Goal: Transaction & Acquisition: Purchase product/service

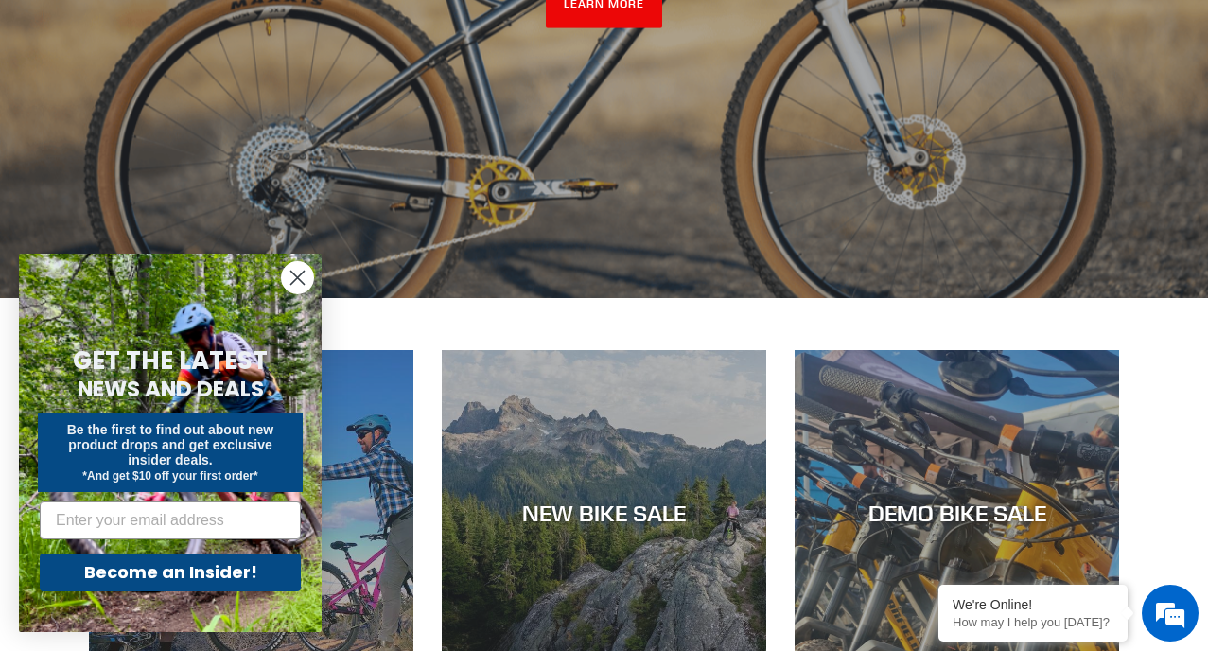
scroll to position [496, 0]
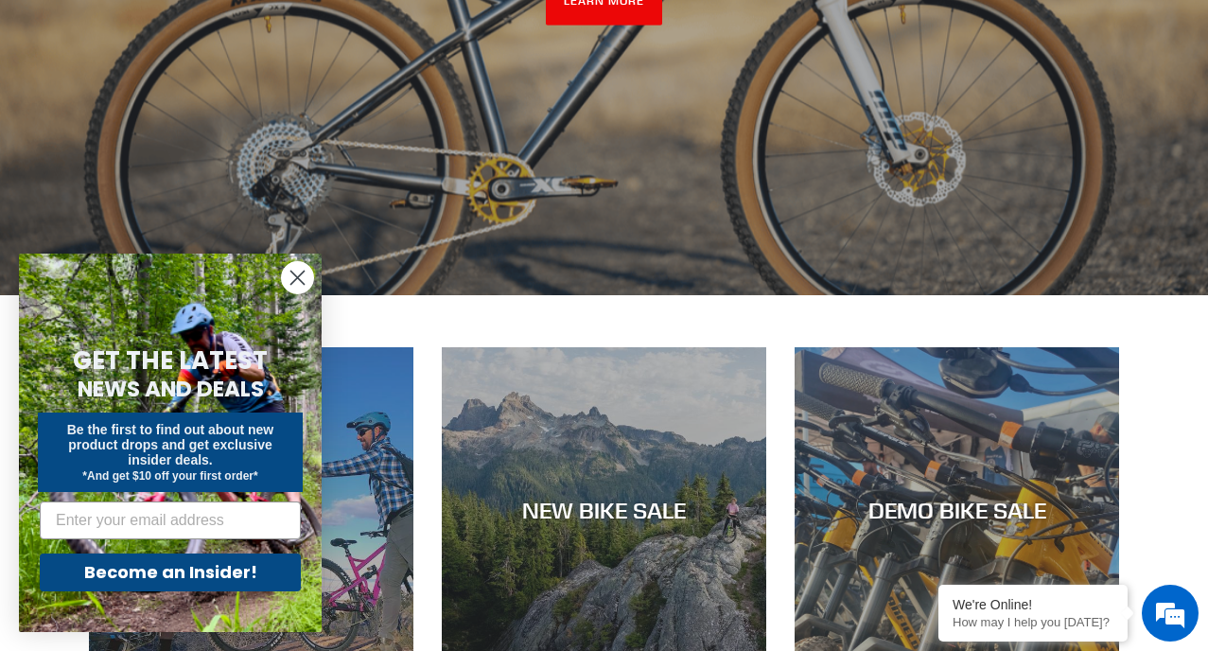
click at [300, 266] on circle "Close dialog" at bounding box center [297, 277] width 31 height 31
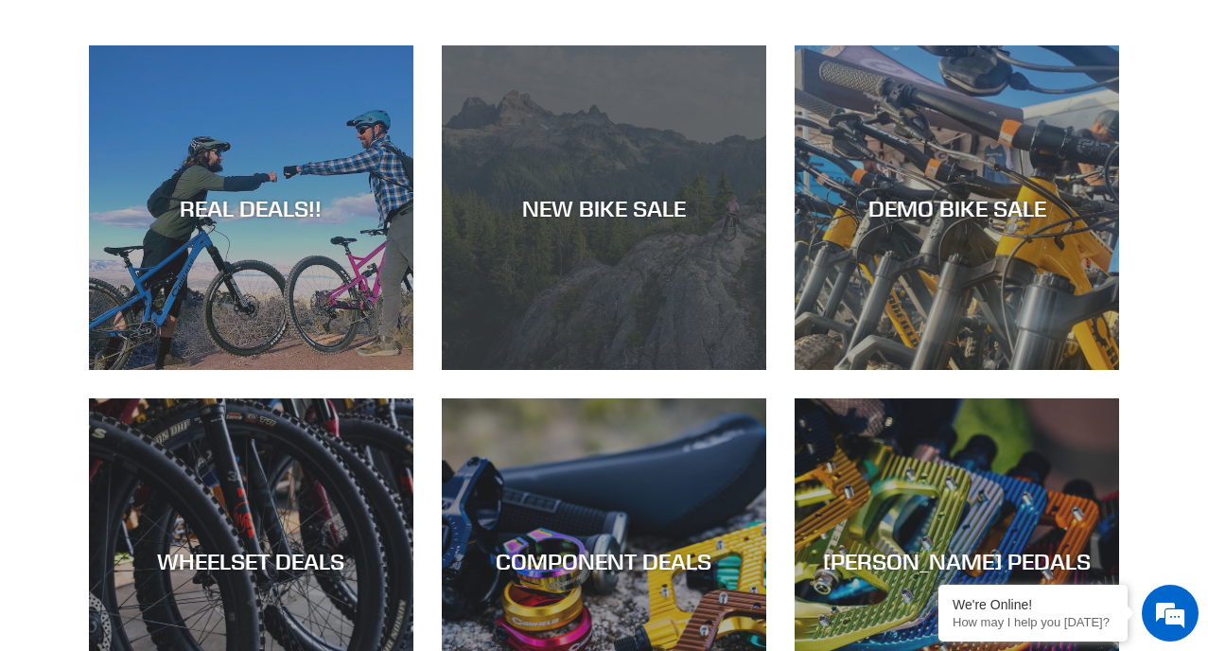
scroll to position [821, 0]
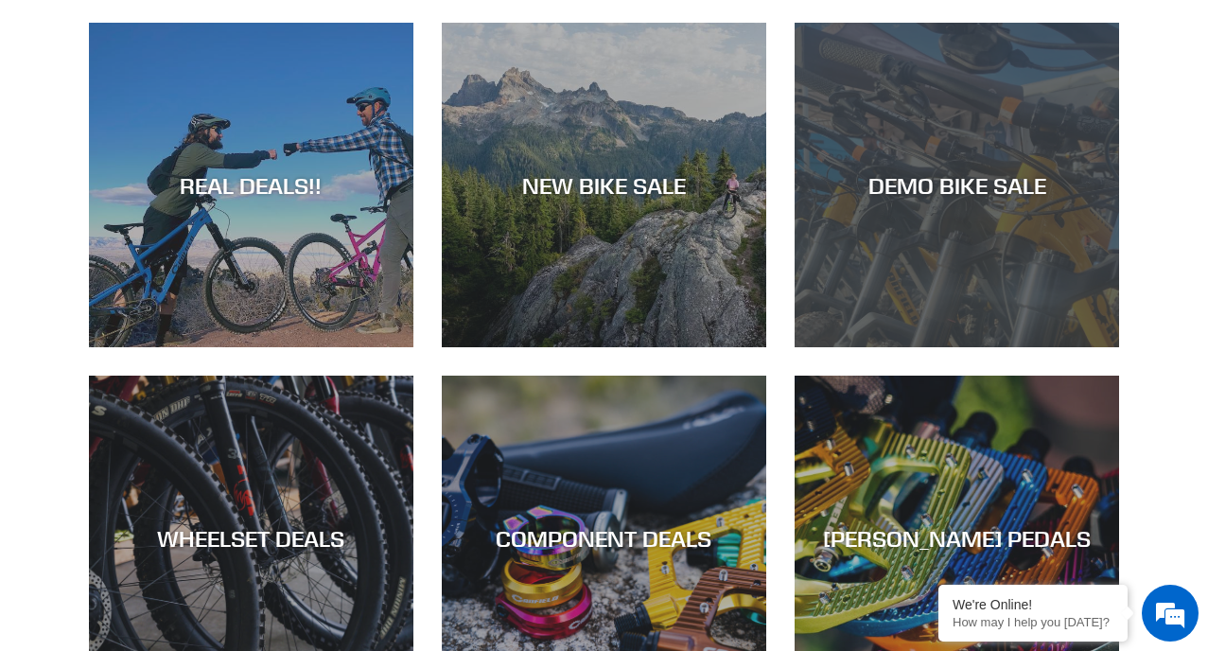
click at [898, 183] on div "DEMO BIKE SALE" at bounding box center [956, 184] width 324 height 27
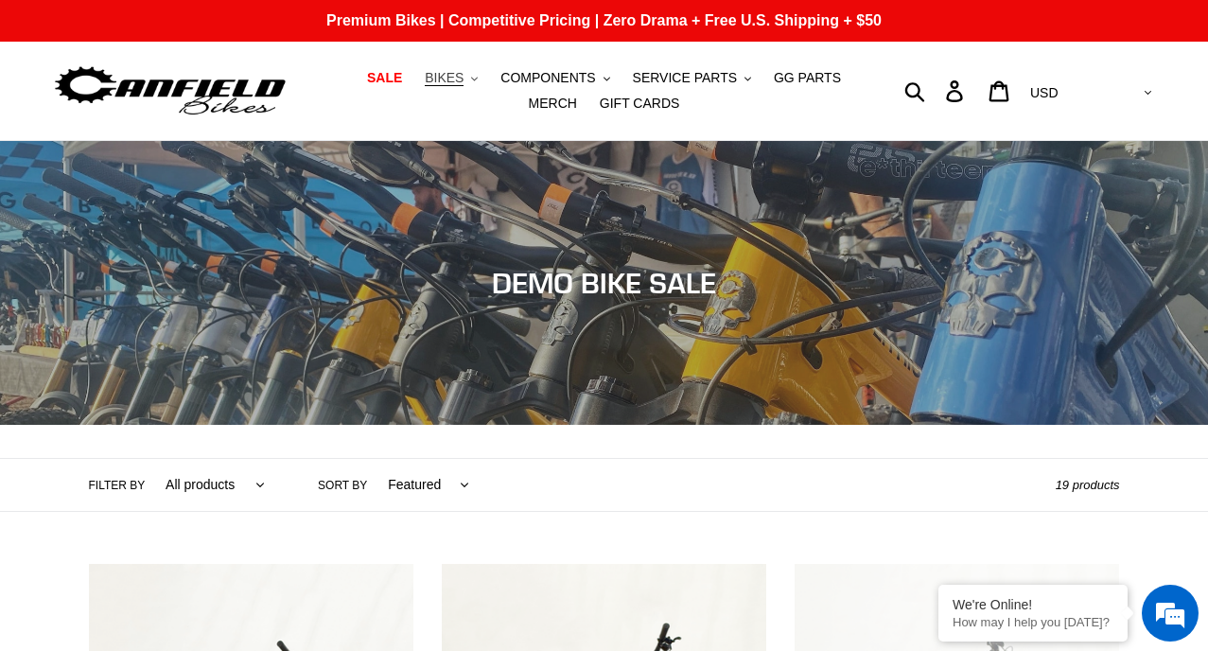
click at [427, 80] on span "BIKES" at bounding box center [444, 78] width 39 height 16
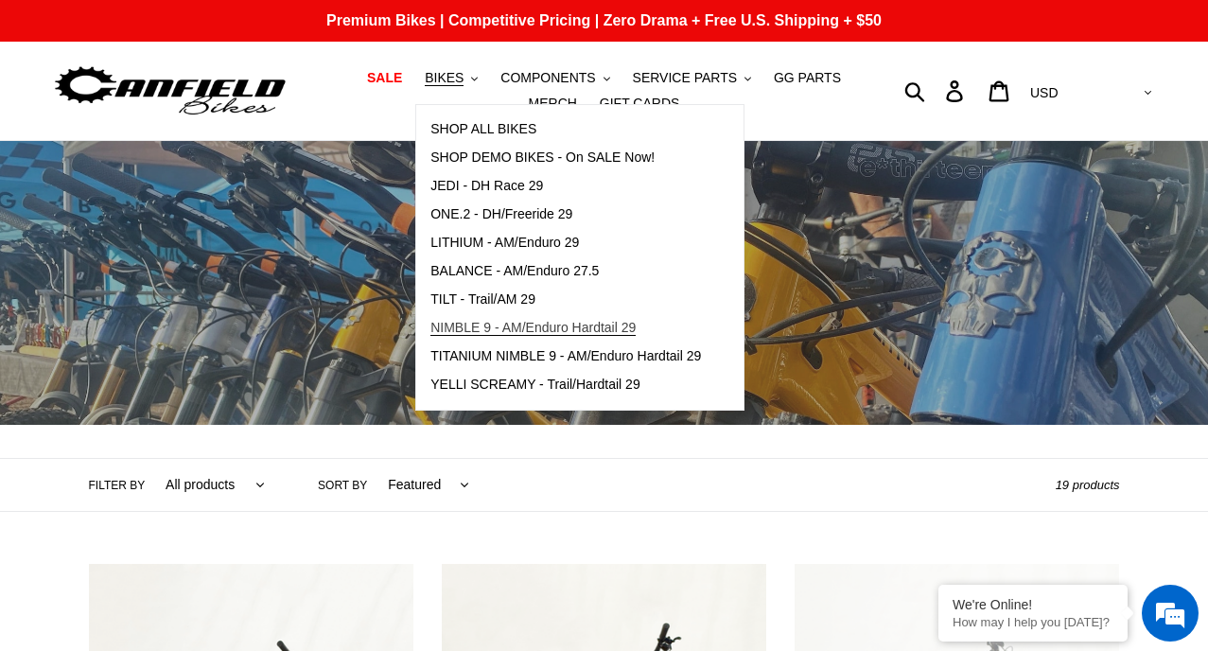
click at [496, 329] on span "NIMBLE 9 - AM/Enduro Hardtail 29" at bounding box center [532, 328] width 205 height 16
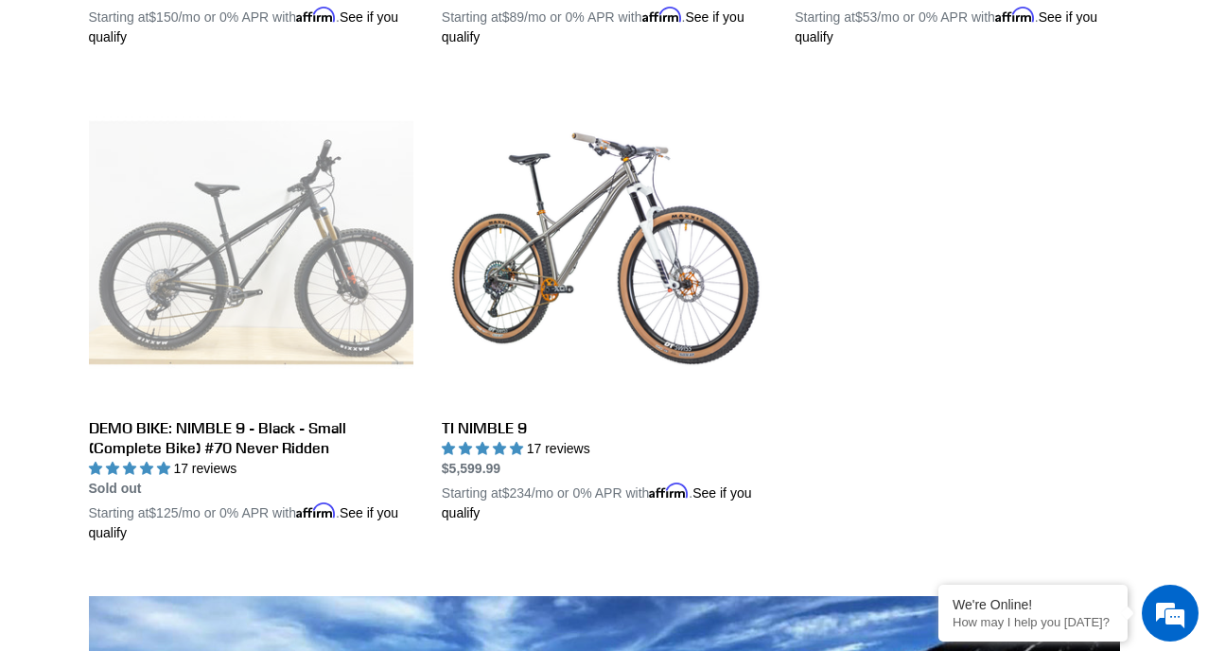
scroll to position [965, 0]
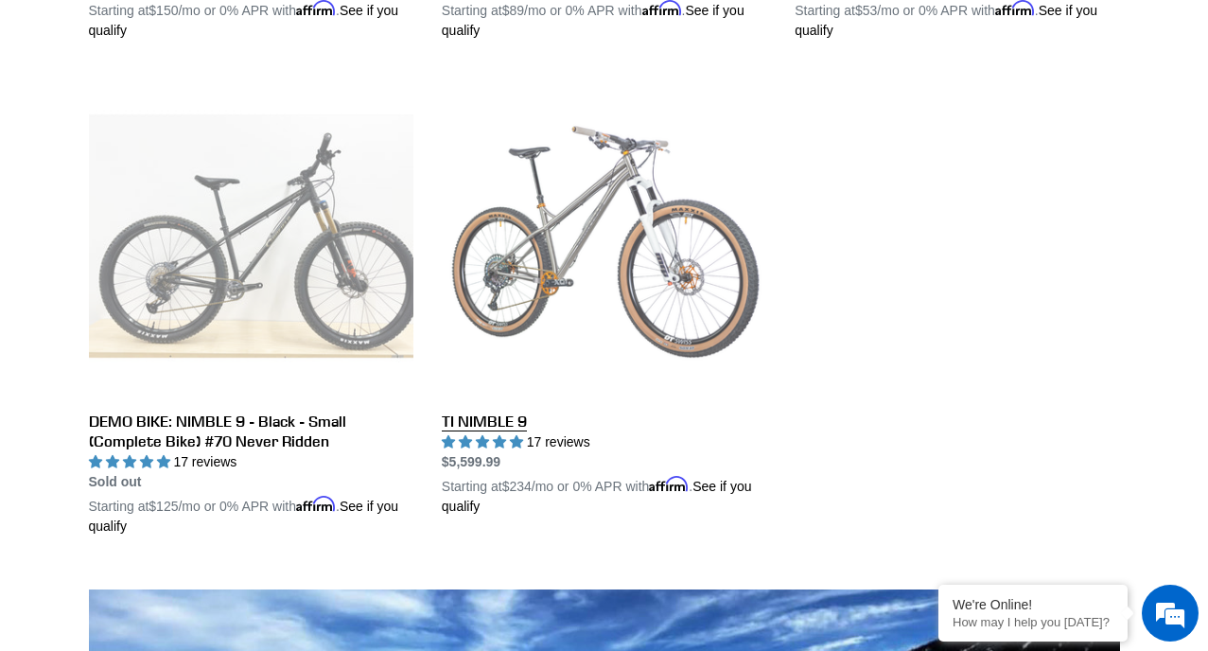
click at [536, 214] on link "TI NIMBLE 9" at bounding box center [604, 295] width 324 height 443
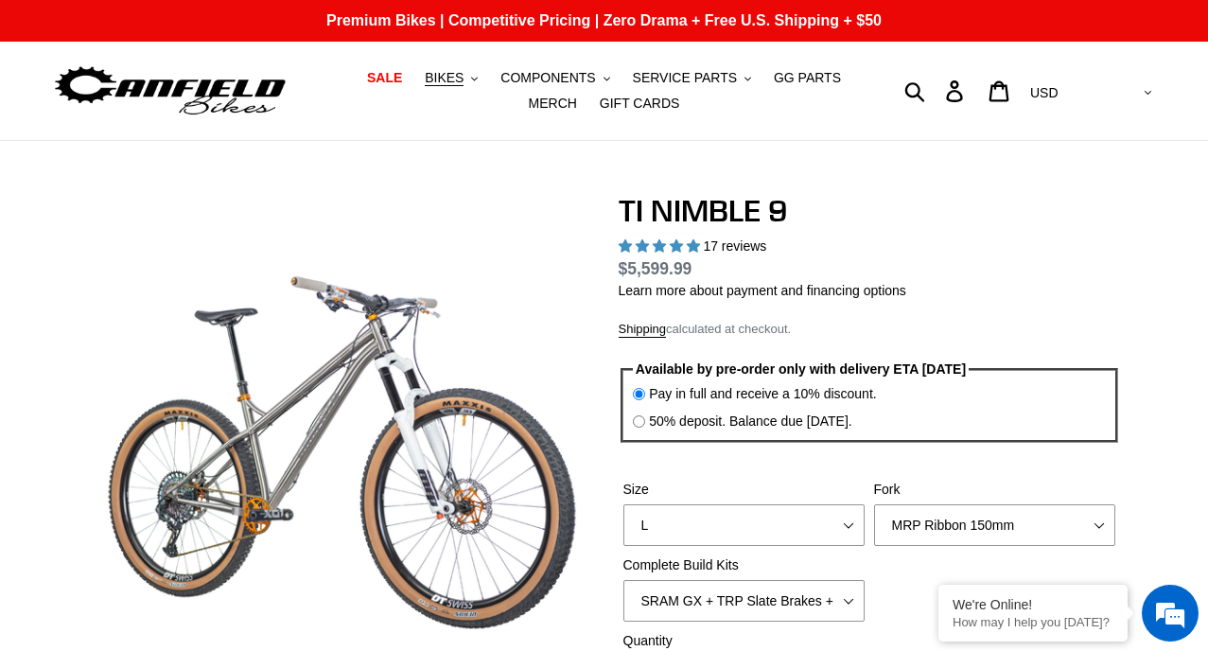
select select "highest-rating"
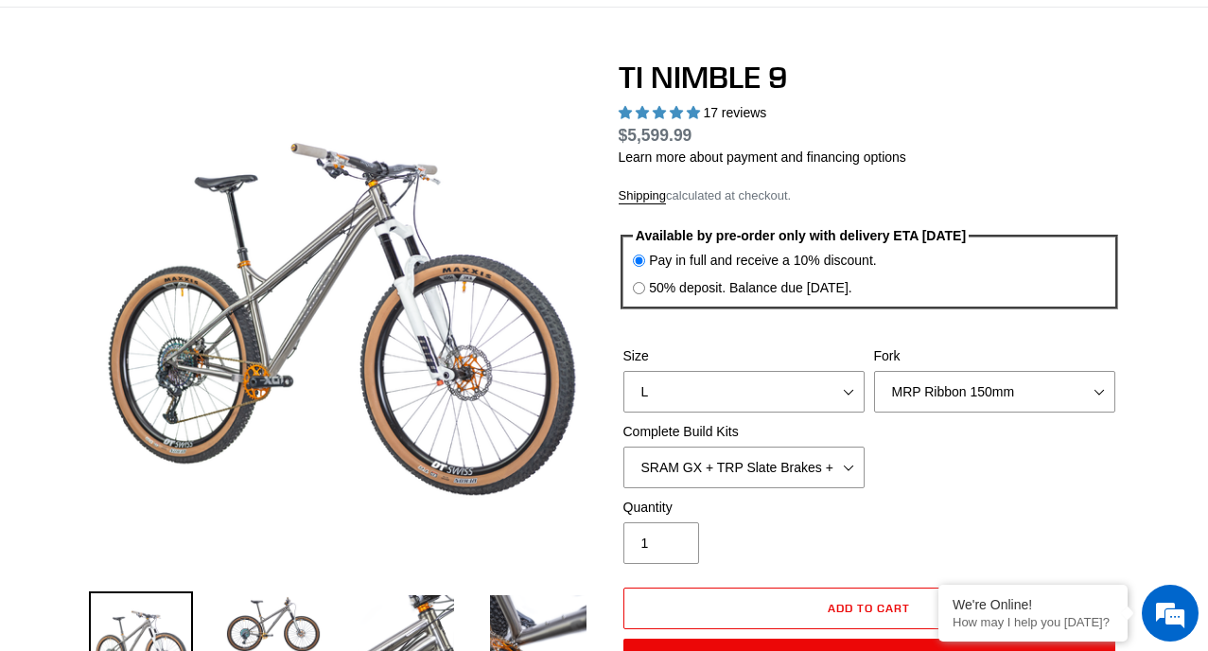
scroll to position [139, 0]
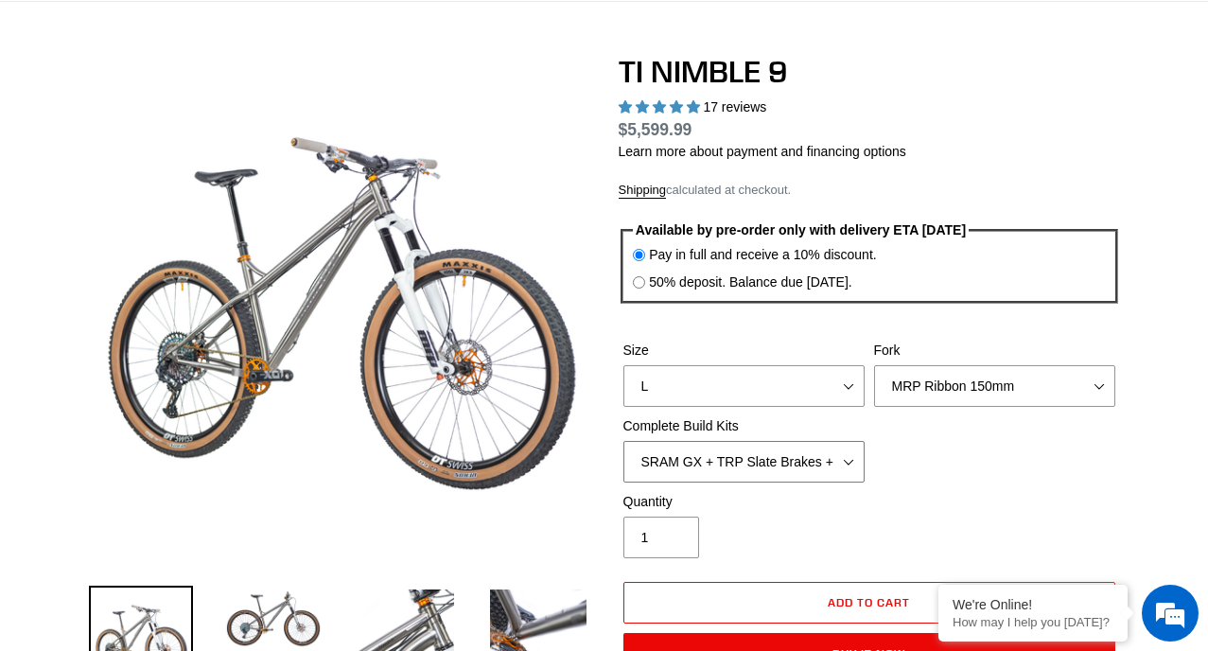
click at [848, 456] on select "SRAM GX + TRP Slate Brakes + Rotors + e13 LG-1 Wheels SHIMANO XT + SHIMANO brak…" at bounding box center [743, 462] width 241 height 42
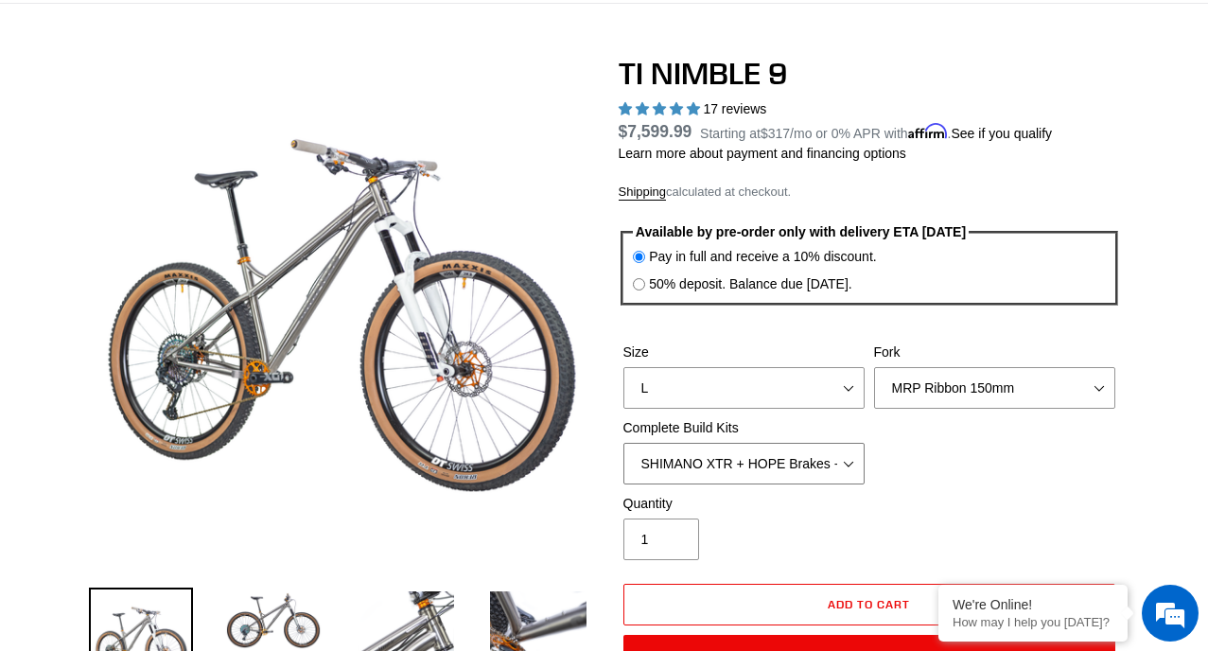
scroll to position [148, 0]
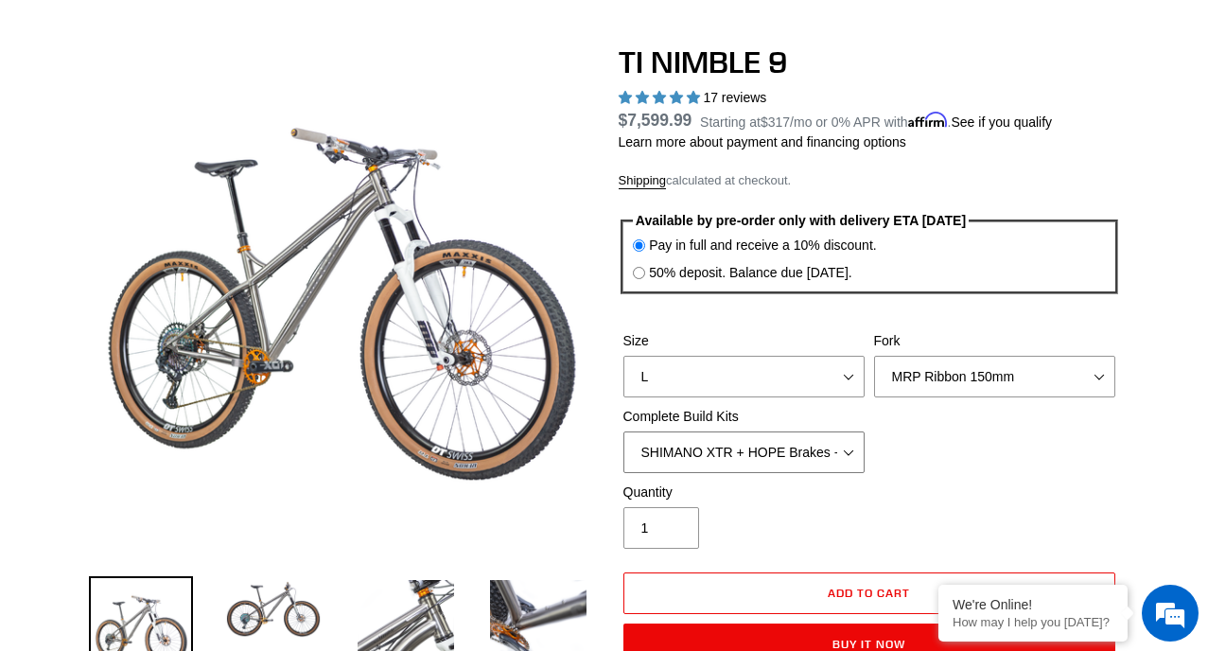
click at [847, 446] on select "SRAM GX + TRP Slate Brakes + Rotors + e13 LG-1 Wheels SHIMANO XT + SHIMANO brak…" at bounding box center [743, 452] width 241 height 42
select select "SHIMANO XT + SHIMANO brakes + Rotors + e13 LG-1 Wheels"
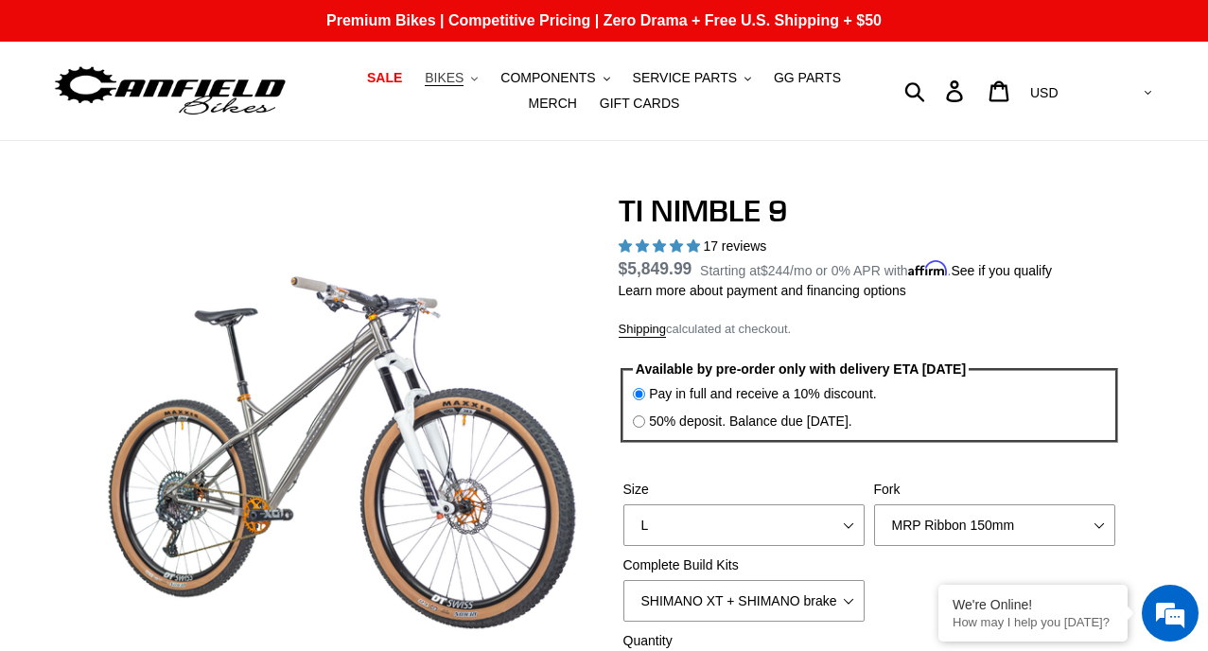
click at [426, 82] on span "BIKES" at bounding box center [444, 78] width 39 height 16
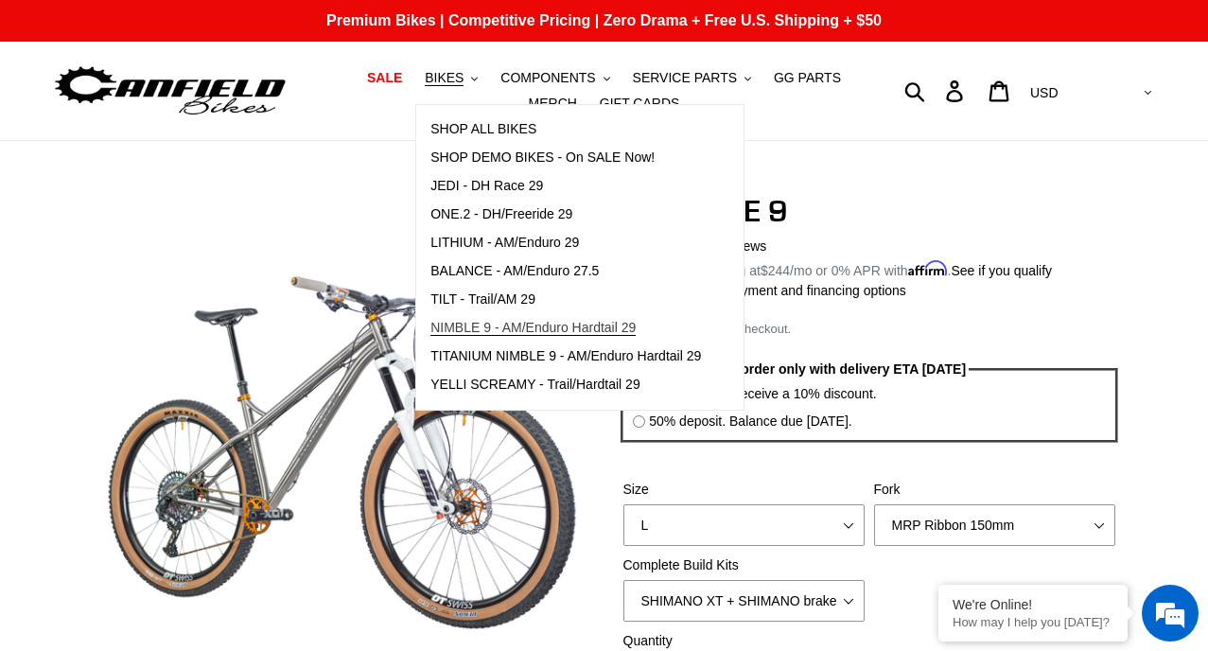
click at [431, 327] on span "NIMBLE 9 - AM/Enduro Hardtail 29" at bounding box center [532, 328] width 205 height 16
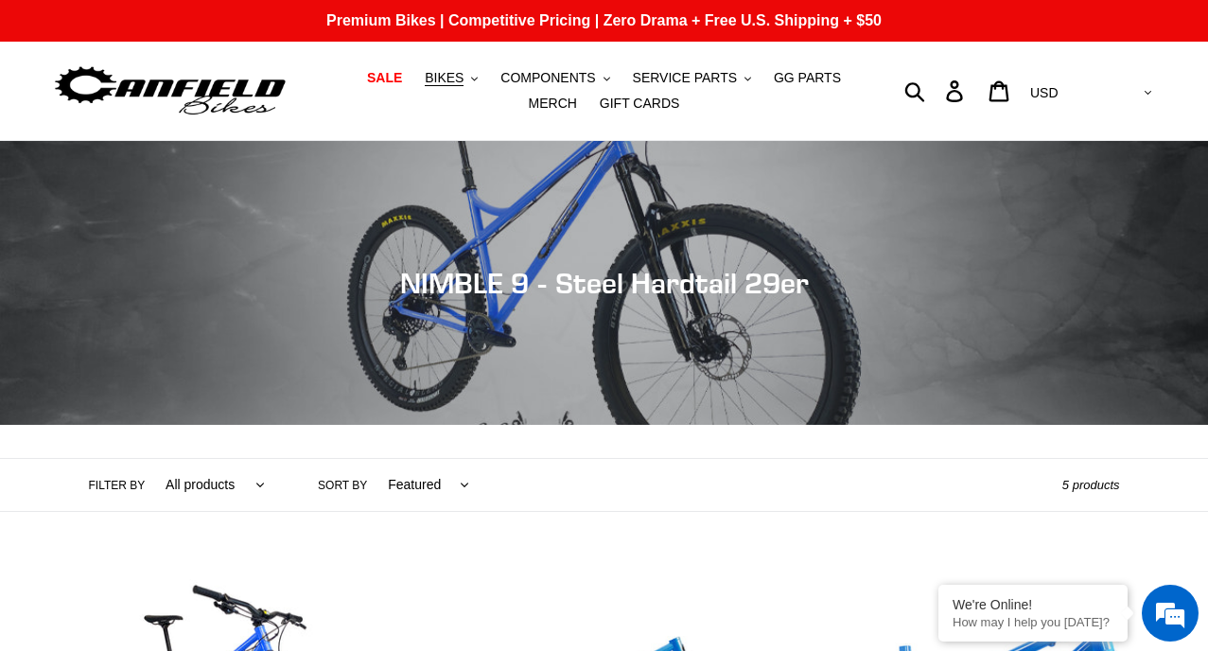
click at [191, 84] on img at bounding box center [170, 91] width 236 height 60
